Goal: Information Seeking & Learning: Learn about a topic

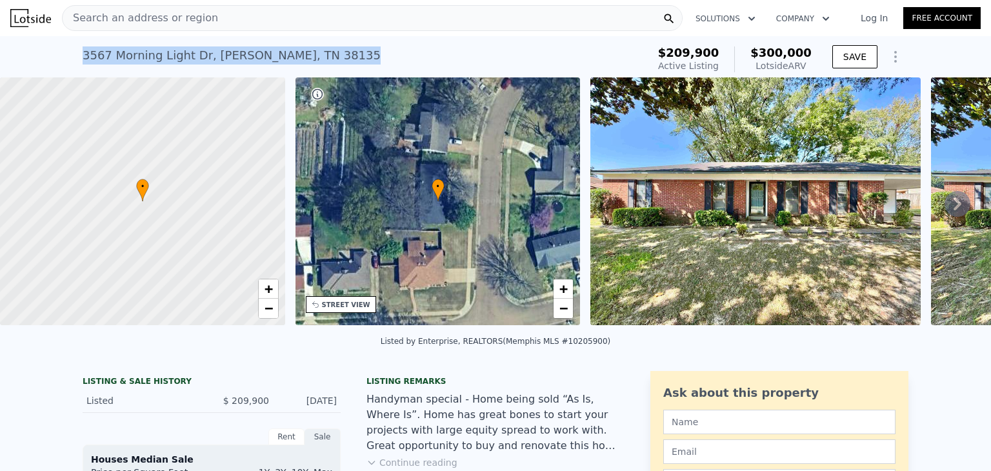
drag, startPoint x: 301, startPoint y: 54, endPoint x: 77, endPoint y: 65, distance: 224.2
click at [83, 65] on div "3567 Morning Light Dr , Bartlett , TN 38135 Active at $209,900 (~ARV $300k )" at bounding box center [363, 59] width 560 height 36
copy div "3567 Morning Light Dr , Bartlett , TN 38135"
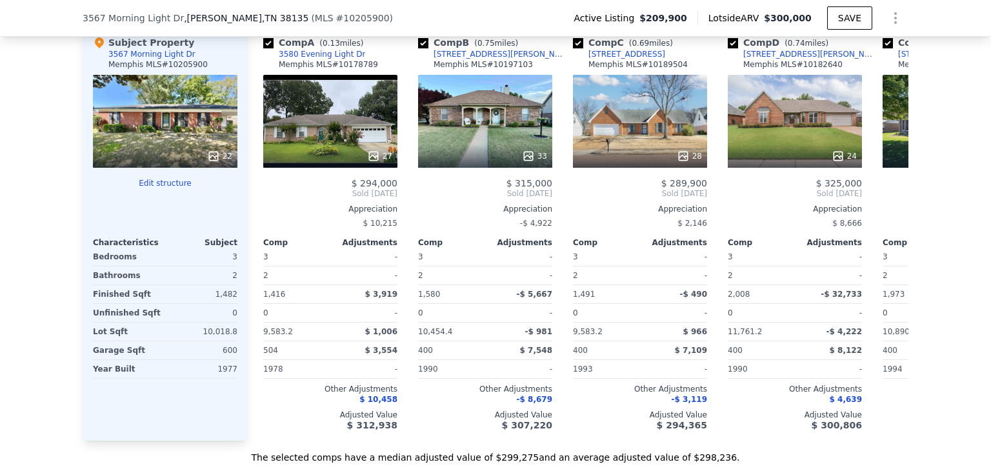
scroll to position [1568, 0]
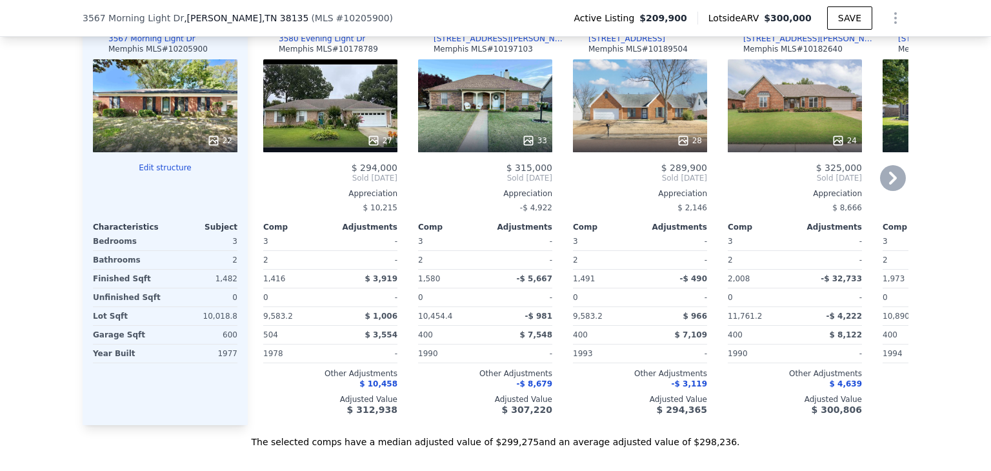
click at [889, 184] on icon at bounding box center [893, 178] width 8 height 13
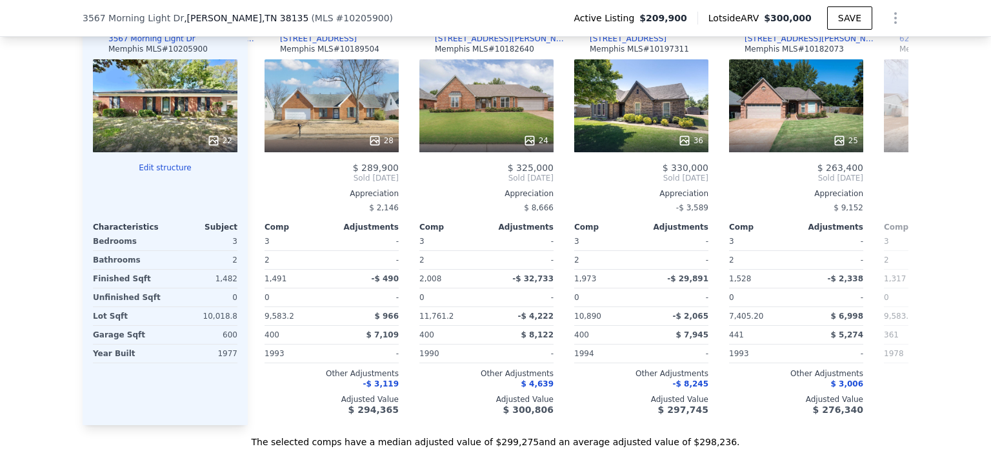
scroll to position [0, 310]
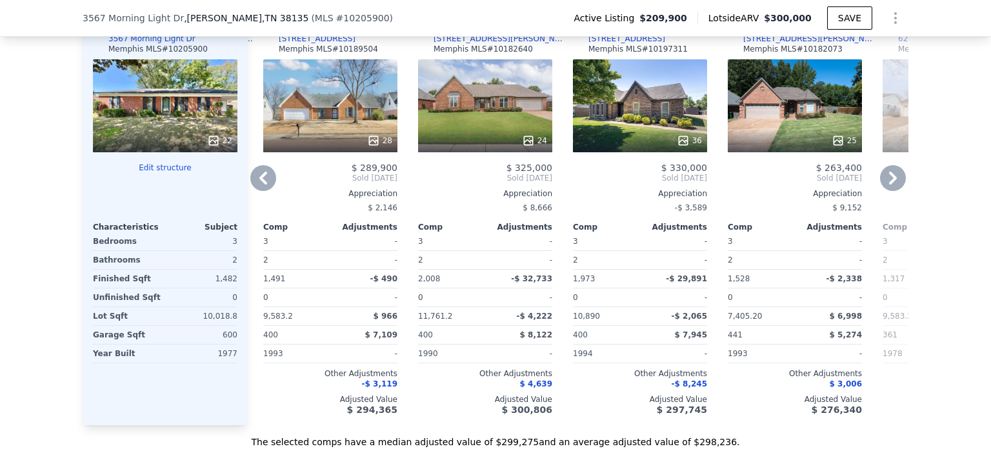
click at [889, 184] on icon at bounding box center [893, 178] width 8 height 13
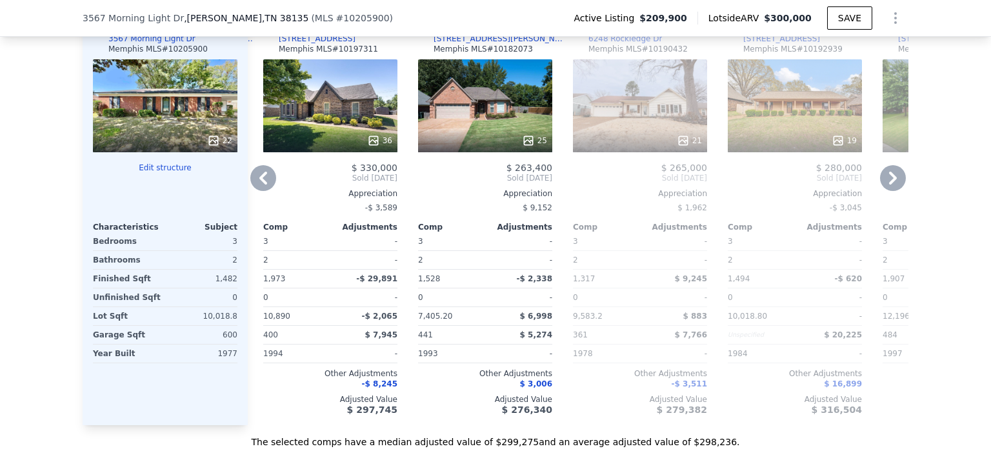
click at [889, 184] on icon at bounding box center [893, 178] width 8 height 13
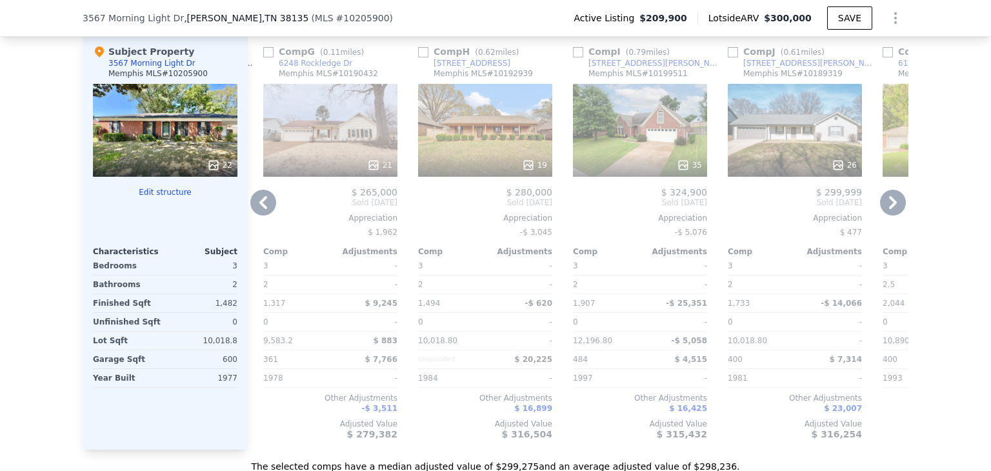
scroll to position [1567, 0]
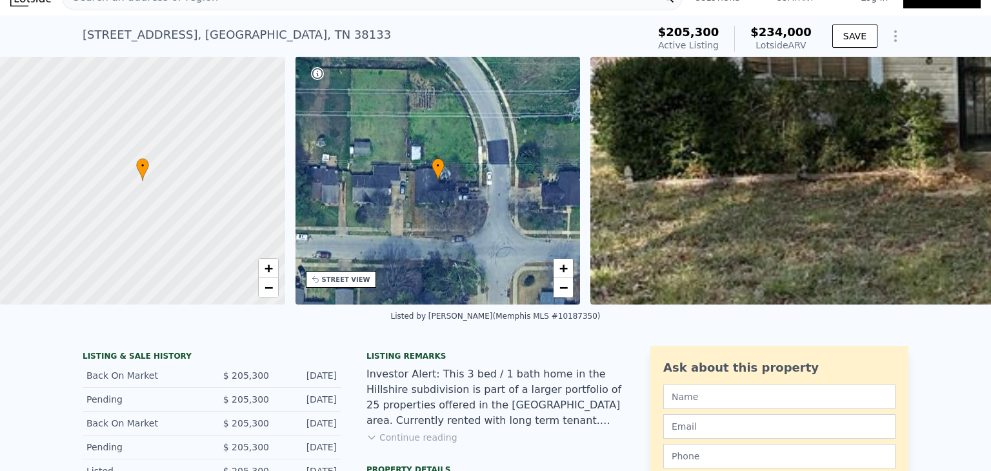
scroll to position [23, 0]
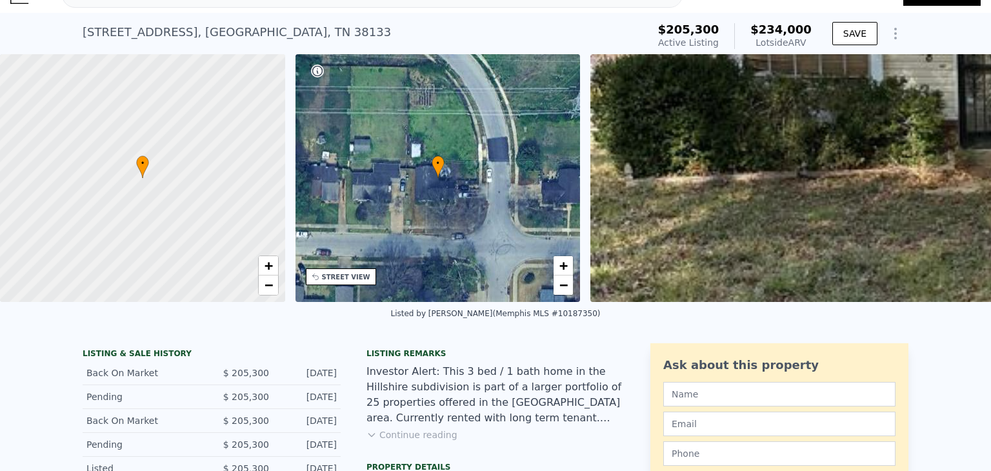
click at [422, 441] on button "Continue reading" at bounding box center [412, 435] width 91 height 13
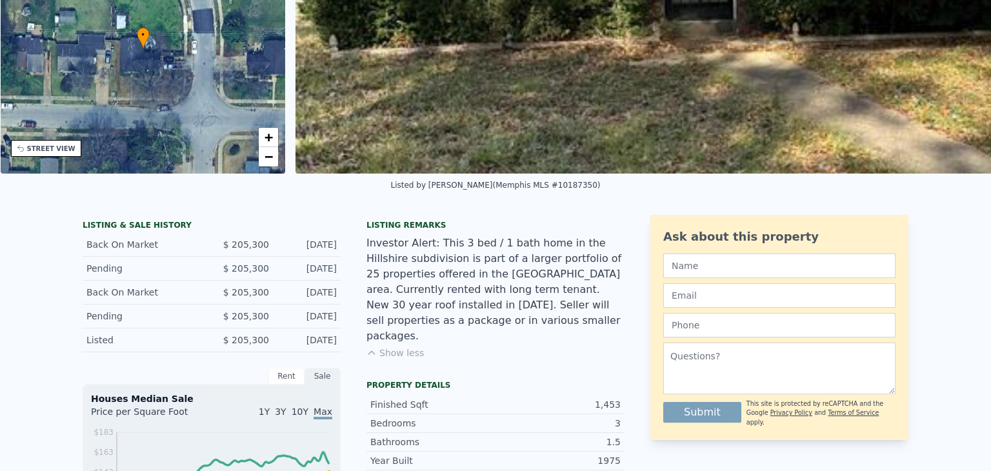
scroll to position [5, 0]
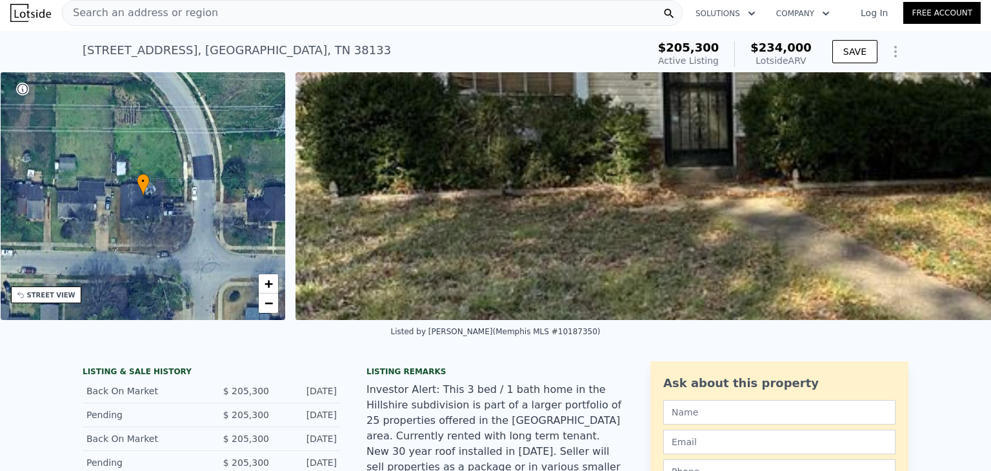
click at [209, 19] on div "Search an address or region" at bounding box center [372, 13] width 621 height 26
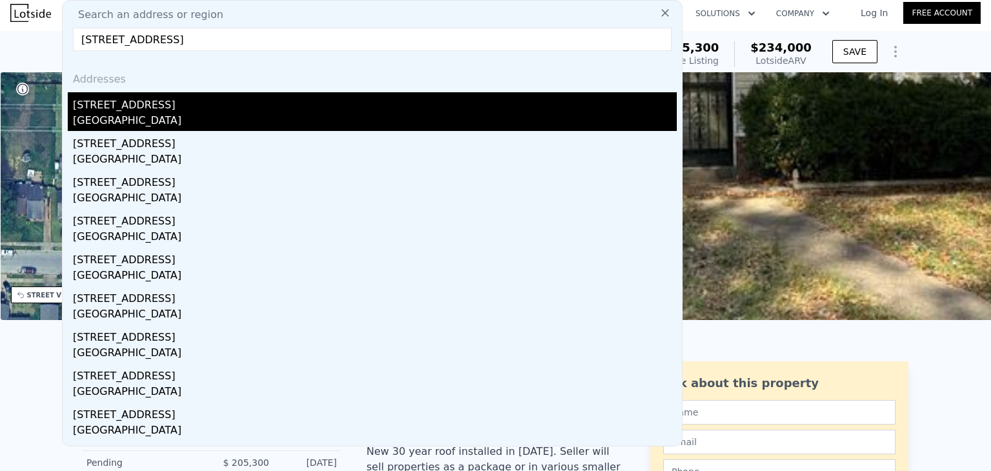
type input "[STREET_ADDRESS]"
click at [134, 105] on div "[STREET_ADDRESS]" at bounding box center [375, 102] width 604 height 21
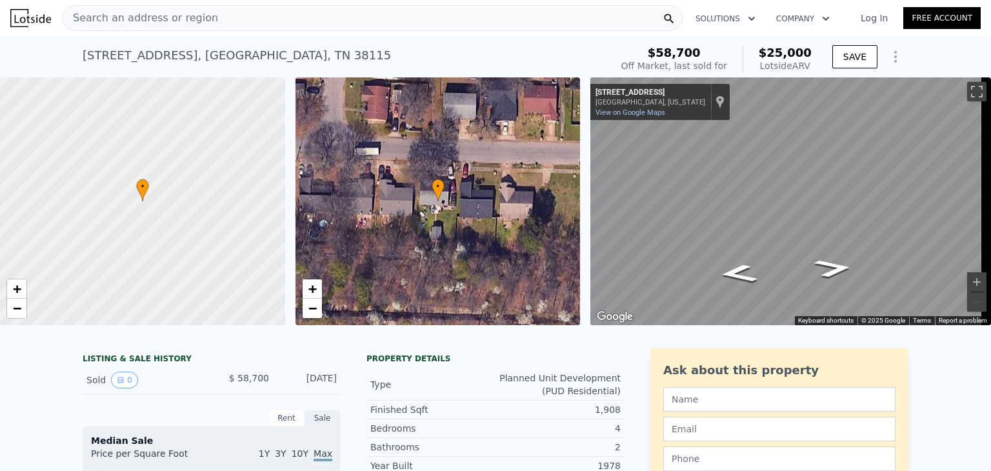
click at [213, 17] on div "Search an address or region" at bounding box center [372, 18] width 621 height 26
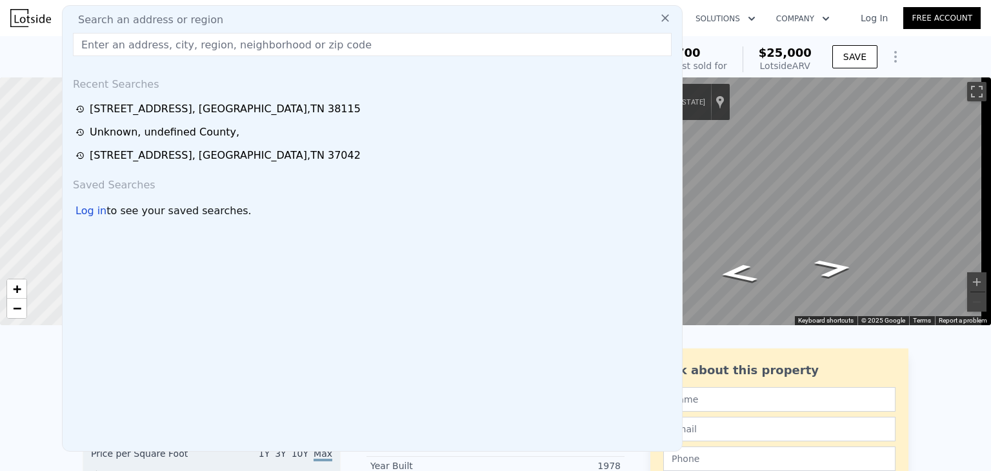
click at [223, 50] on input "text" at bounding box center [372, 44] width 599 height 23
paste input "[STREET_ADDRESS][PERSON_NAME]"
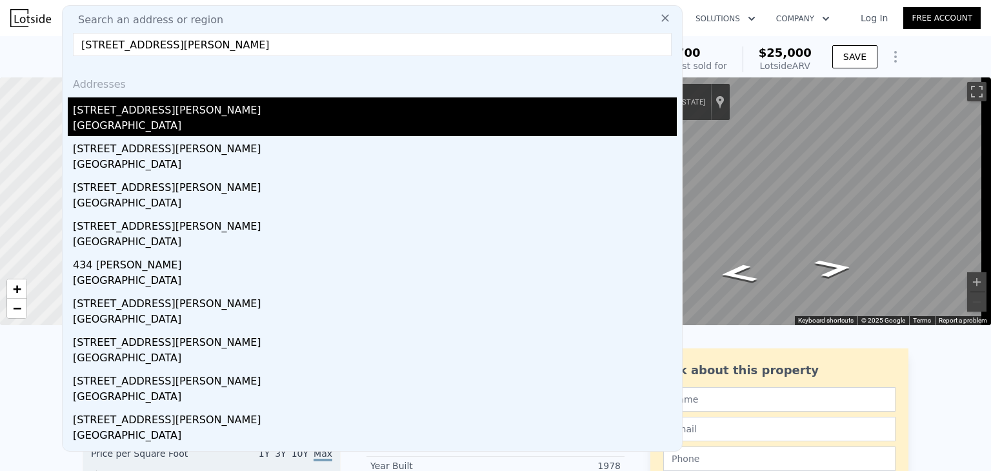
type input "[STREET_ADDRESS][PERSON_NAME]"
click at [159, 119] on div "[GEOGRAPHIC_DATA]" at bounding box center [375, 127] width 604 height 18
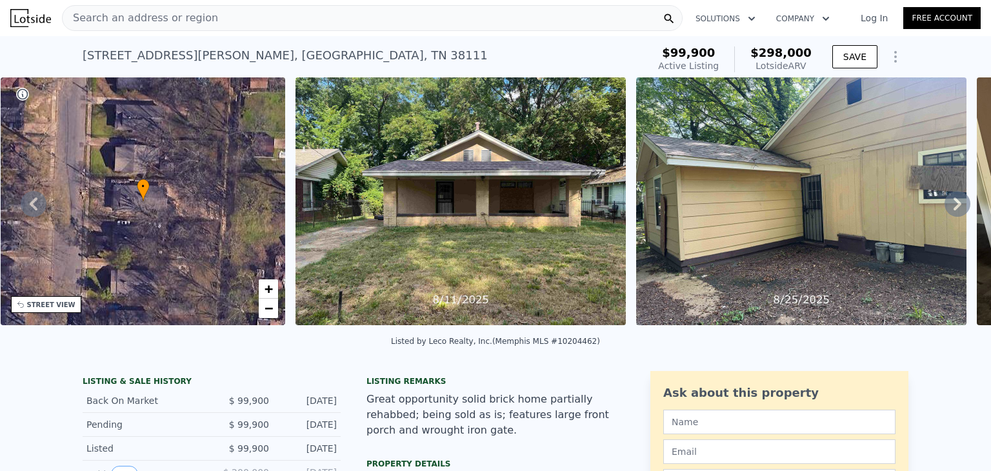
click at [187, 15] on span "Search an address or region" at bounding box center [141, 17] width 156 height 15
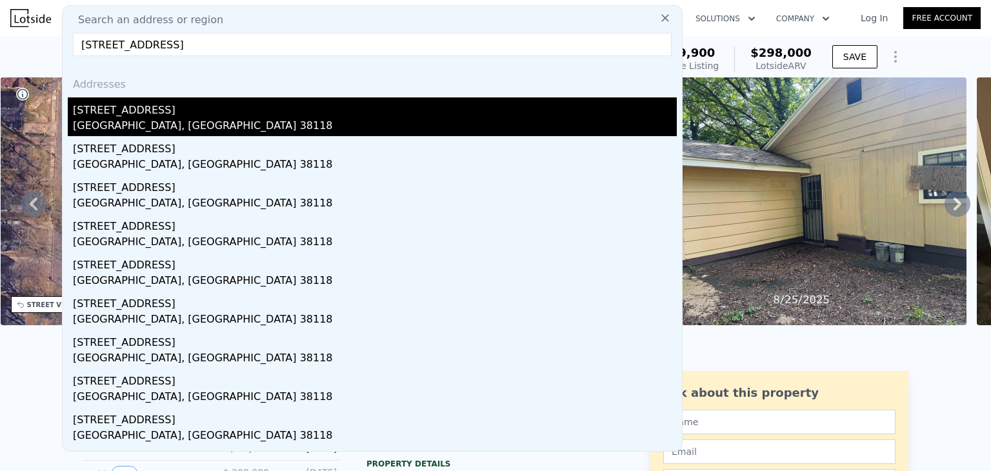
type input "[STREET_ADDRESS]"
click at [126, 118] on div "[GEOGRAPHIC_DATA], [GEOGRAPHIC_DATA] 38118" at bounding box center [375, 127] width 604 height 18
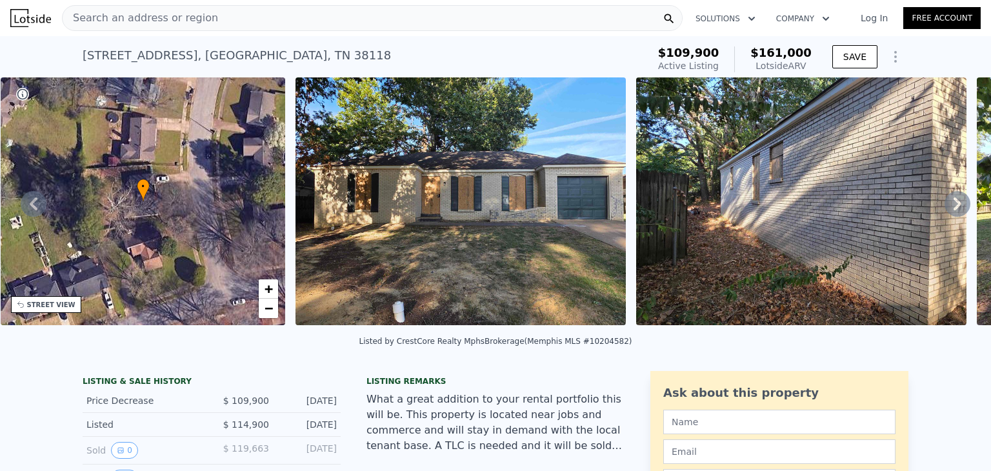
click at [231, 24] on div "Search an address or region" at bounding box center [372, 18] width 621 height 26
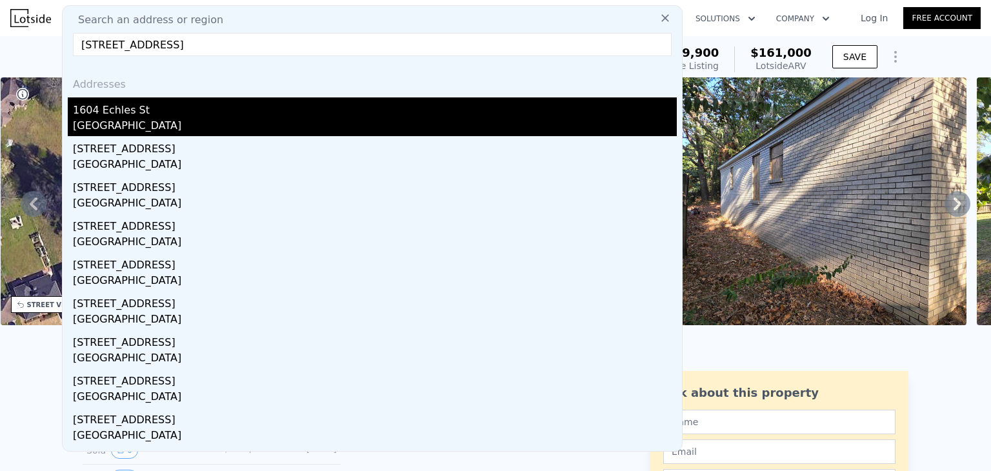
type input "[STREET_ADDRESS]"
click at [119, 112] on div "1604 Echles St" at bounding box center [375, 107] width 604 height 21
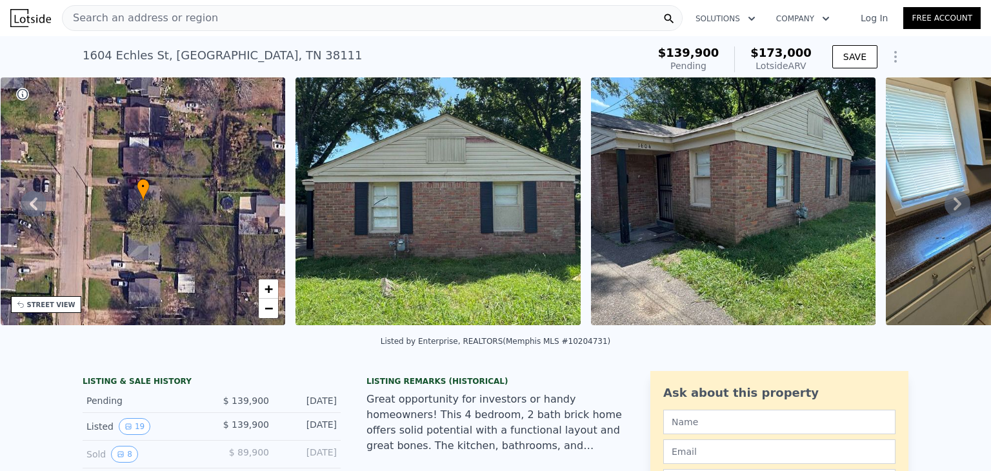
click at [334, 21] on div "Search an address or region" at bounding box center [372, 18] width 621 height 26
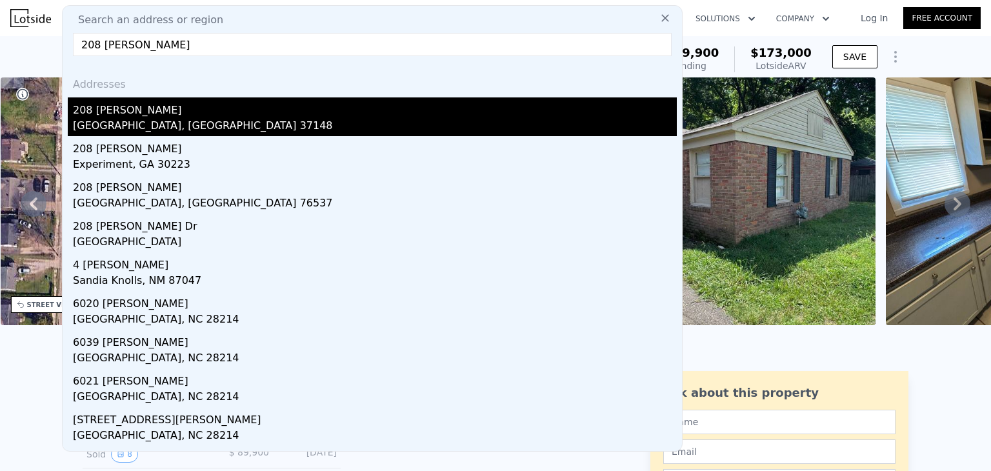
type input "208 [PERSON_NAME]"
click at [141, 117] on div "208 [PERSON_NAME]" at bounding box center [375, 107] width 604 height 21
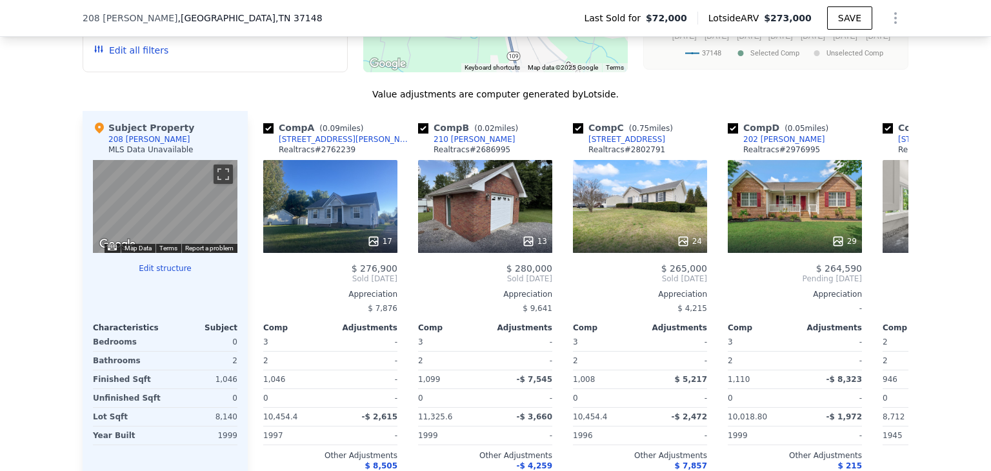
scroll to position [1012, 0]
click at [158, 272] on button "Edit structure" at bounding box center [165, 268] width 145 height 10
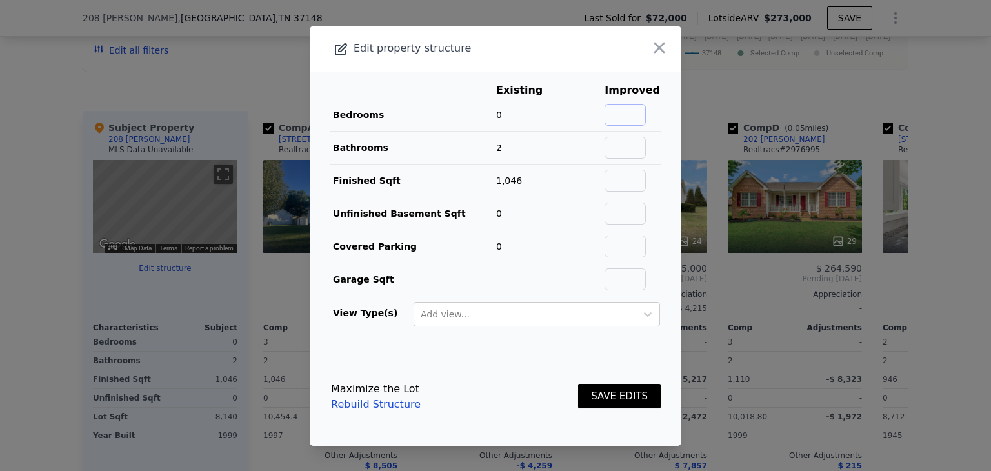
click at [626, 112] on input "text" at bounding box center [625, 115] width 41 height 22
type input "3"
click at [605, 394] on button "SAVE EDITS" at bounding box center [619, 396] width 83 height 25
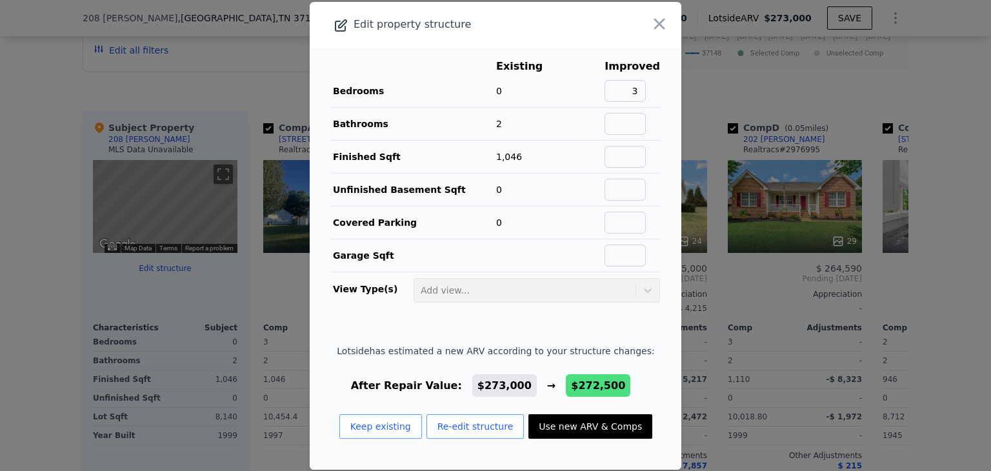
click at [572, 427] on button "Use new ARV & Comps" at bounding box center [591, 426] width 124 height 25
type input "$ 272,500"
type input "$ 178,961"
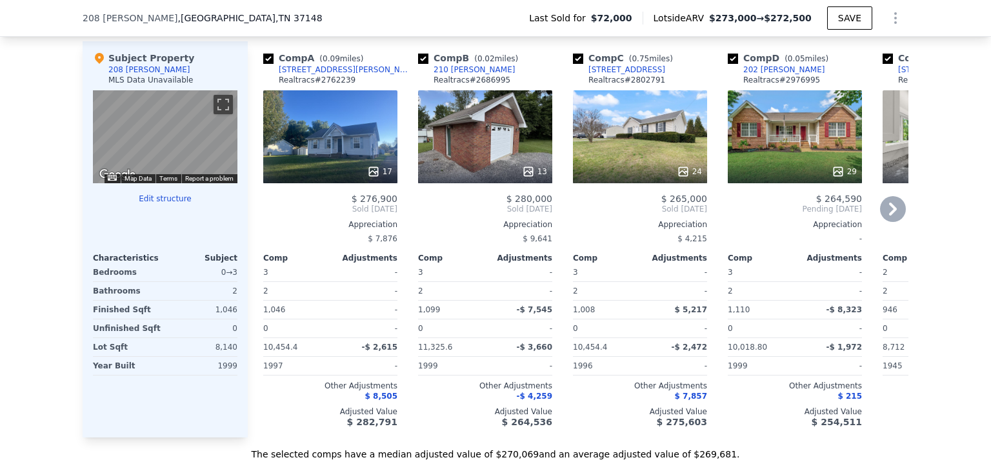
scroll to position [1082, 0]
click at [343, 163] on div "17" at bounding box center [330, 136] width 134 height 93
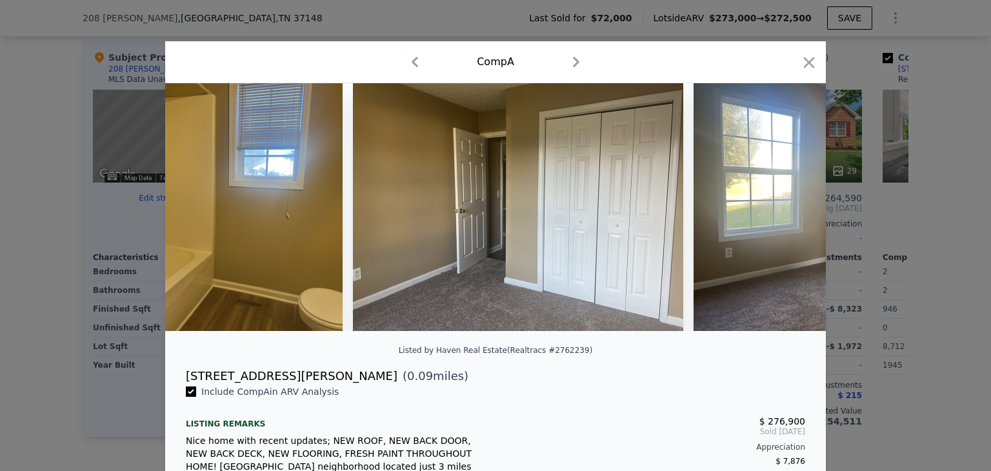
scroll to position [0, 4312]
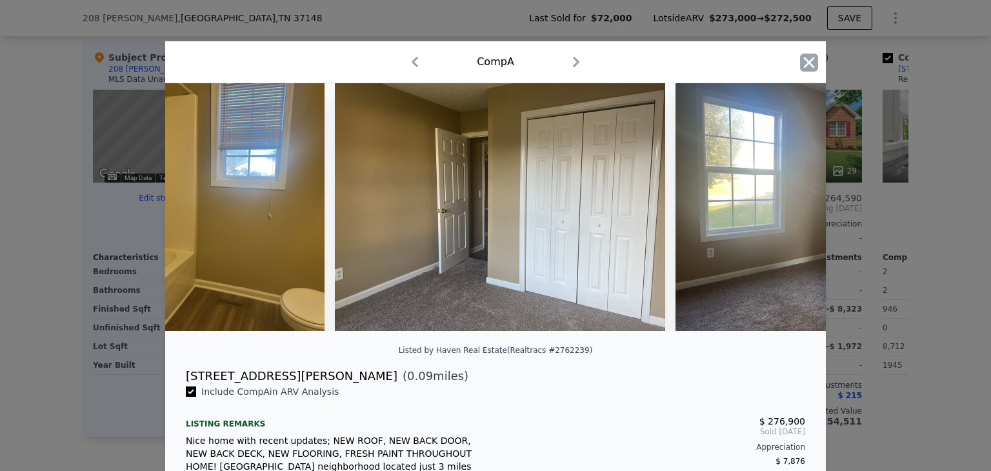
click at [805, 59] on icon "button" at bounding box center [809, 63] width 18 height 18
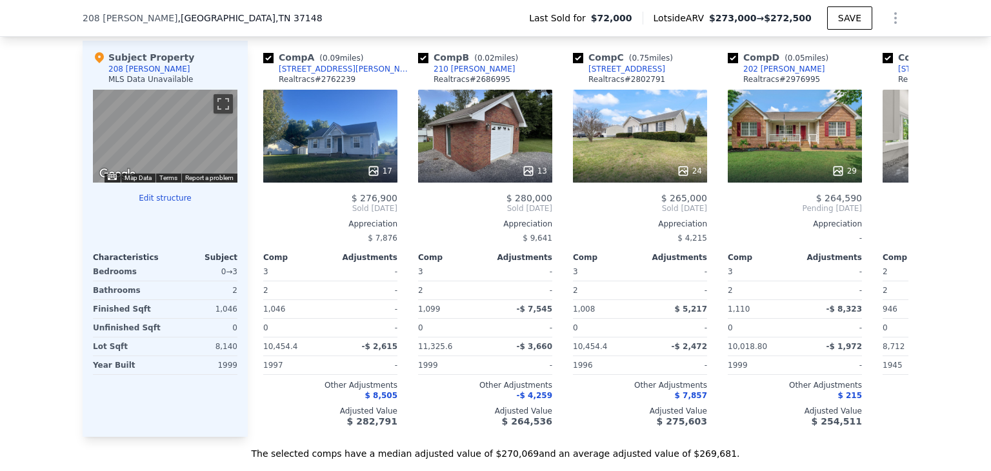
type input "$ 273,000"
type input "$ 179,431"
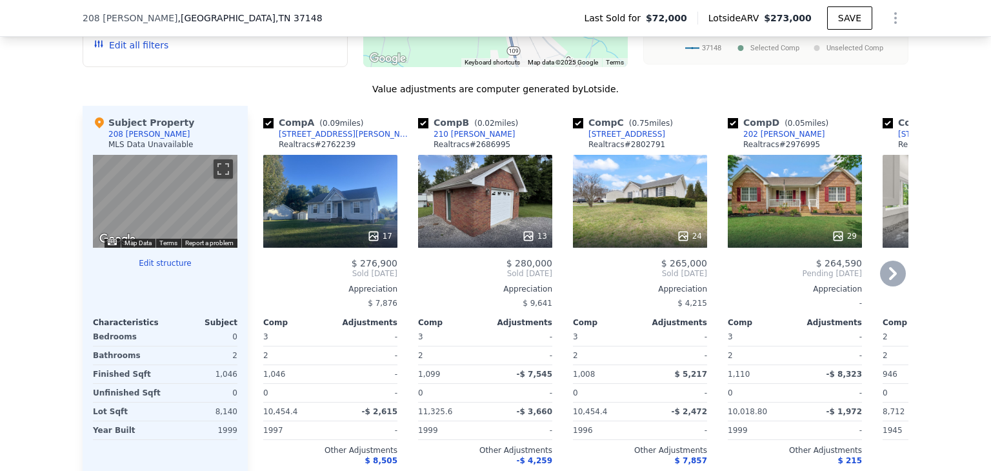
scroll to position [998, 0]
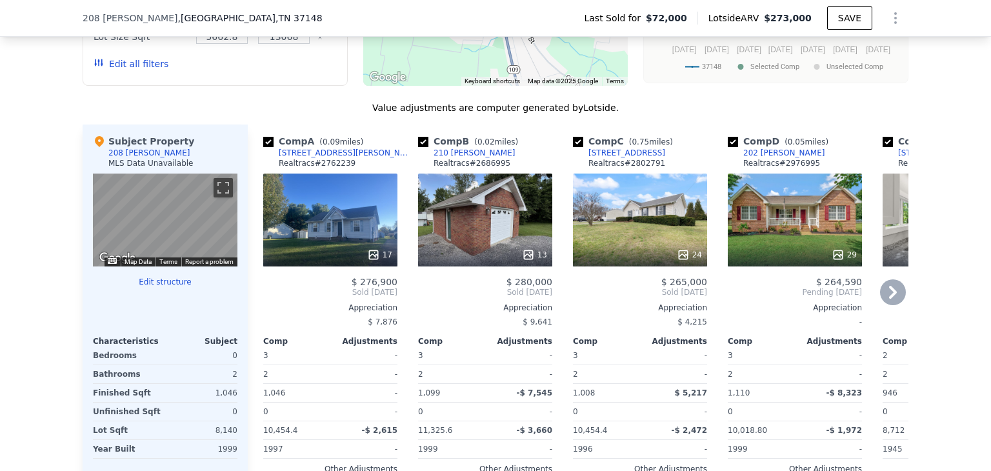
click at [497, 245] on div "13" at bounding box center [485, 220] width 134 height 93
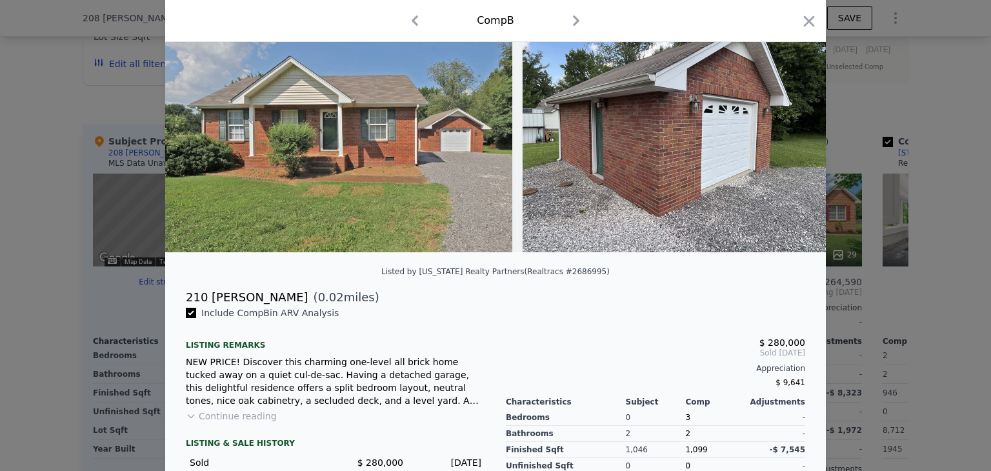
scroll to position [199, 0]
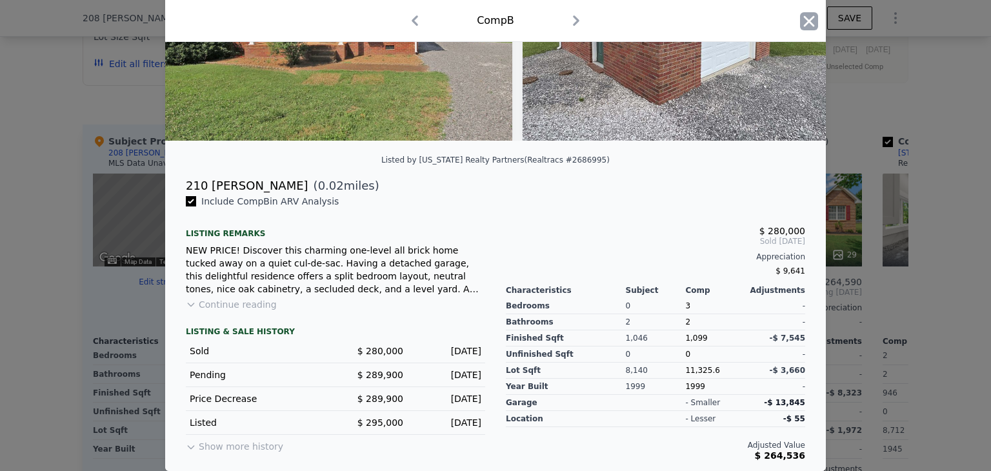
click at [804, 23] on icon "button" at bounding box center [809, 20] width 11 height 11
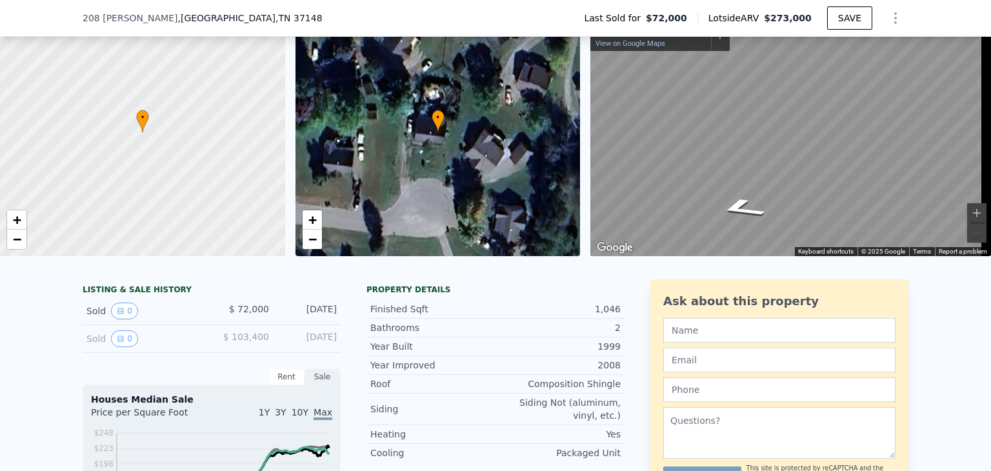
scroll to position [5, 0]
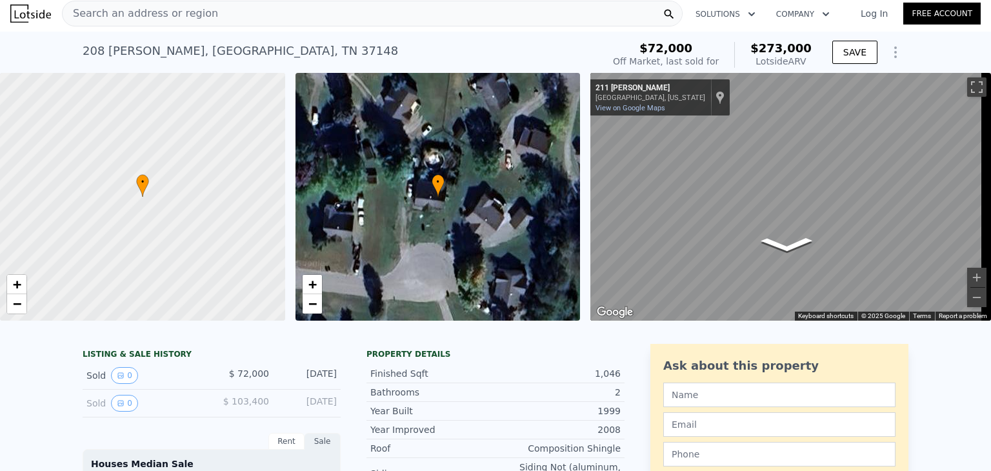
click at [507, 190] on div "• + − • + − ← Move left → Move right ↑ Move up ↓ Move down + Zoom in - Zoom out…" at bounding box center [495, 197] width 991 height 248
click at [520, 170] on div "• + − • + − ← Move left → Move right ↑ Move up ↓ Move down + Zoom in - Zoom out…" at bounding box center [495, 197] width 991 height 248
click at [991, 156] on div "Search an address or region Solutions Company Open main menu Log In Free Accoun…" at bounding box center [495, 235] width 991 height 471
click at [991, 112] on div "Search an address or region Solutions Company Open main menu Log In Free Accoun…" at bounding box center [495, 235] width 991 height 471
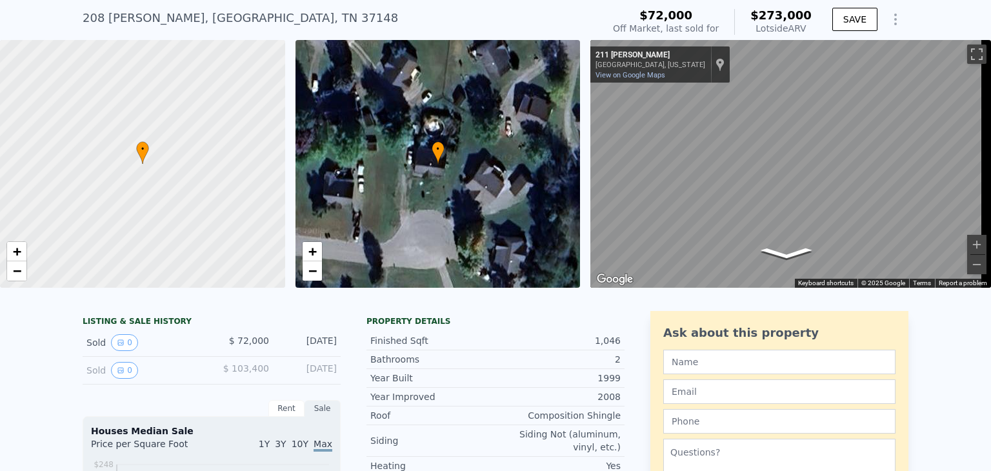
scroll to position [0, 0]
